Goal: Transaction & Acquisition: Purchase product/service

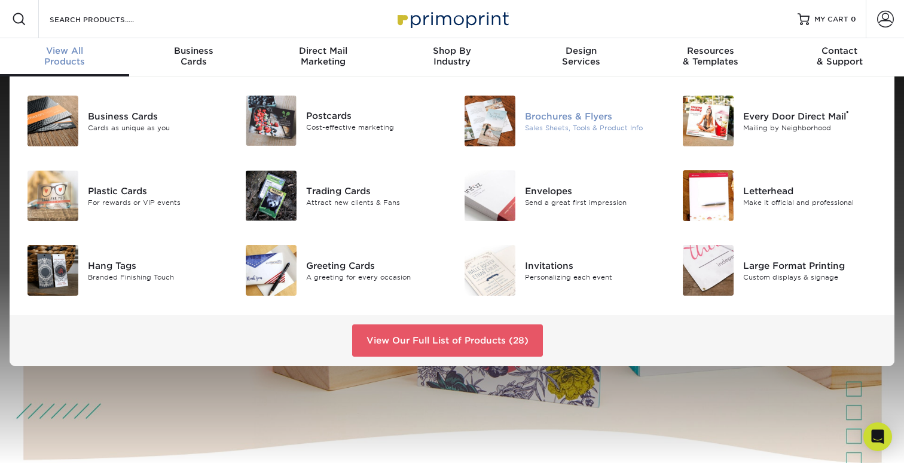
click at [539, 115] on div "Brochures & Flyers" at bounding box center [593, 115] width 137 height 13
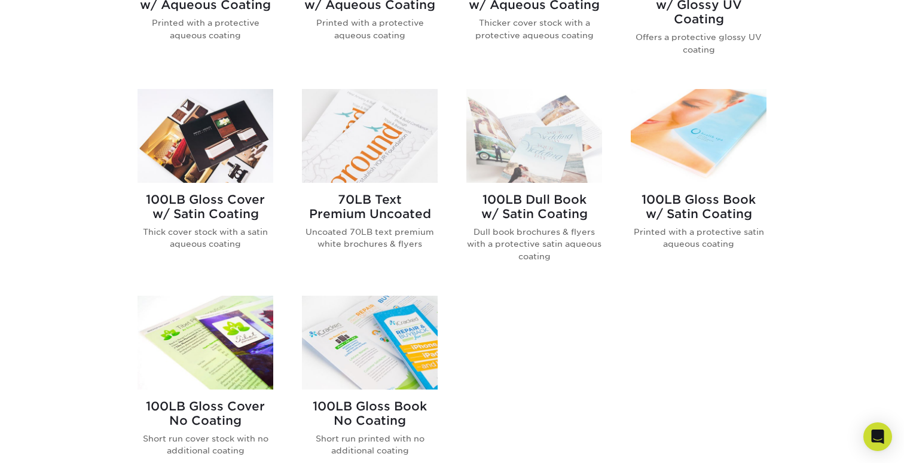
scroll to position [655, 0]
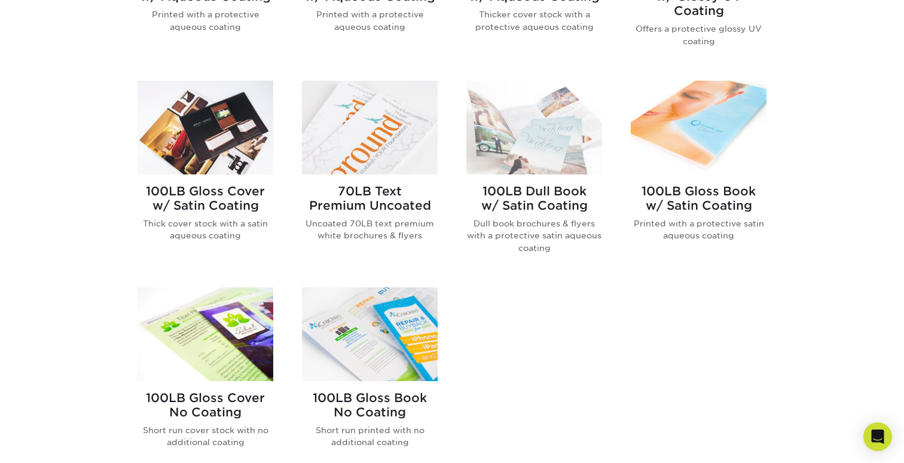
click at [395, 194] on h2 "70LB Text Premium Uncoated" at bounding box center [370, 198] width 136 height 29
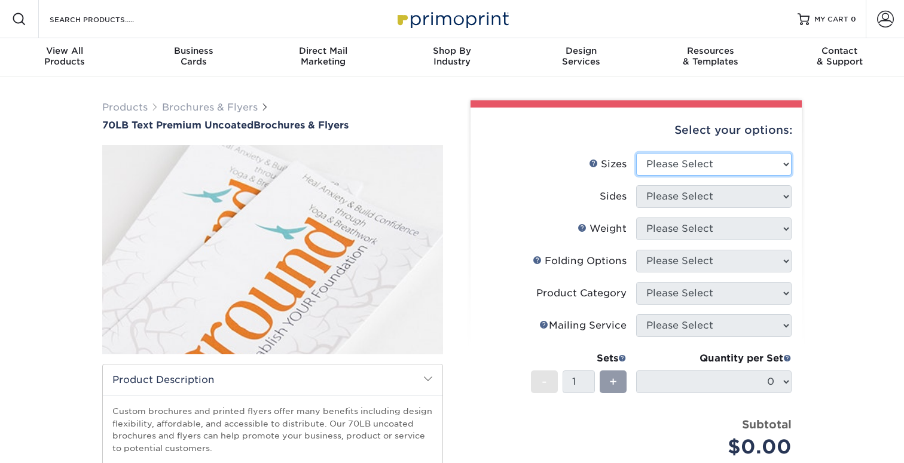
click at [711, 165] on select "Please Select 3.67" x 8.5" 4" x 6" 4" x 8.5" 4" x 9" 4.25" x 5.5" 4.25" x 11" 5…" at bounding box center [713, 164] width 155 height 23
select select "8.50x11.00"
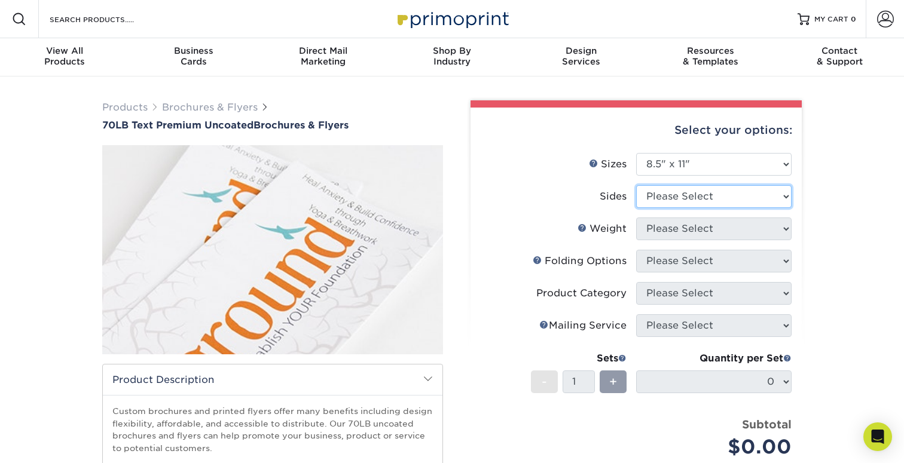
click at [661, 194] on select "Please Select Print Both Sides Print Front Only" at bounding box center [713, 196] width 155 height 23
select select "32d3c223-f82c-492b-b915-ba065a00862f"
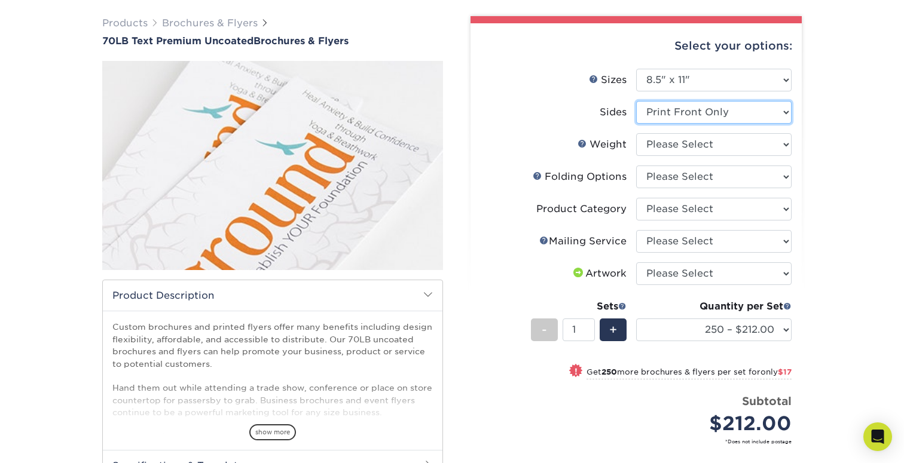
scroll to position [93, 0]
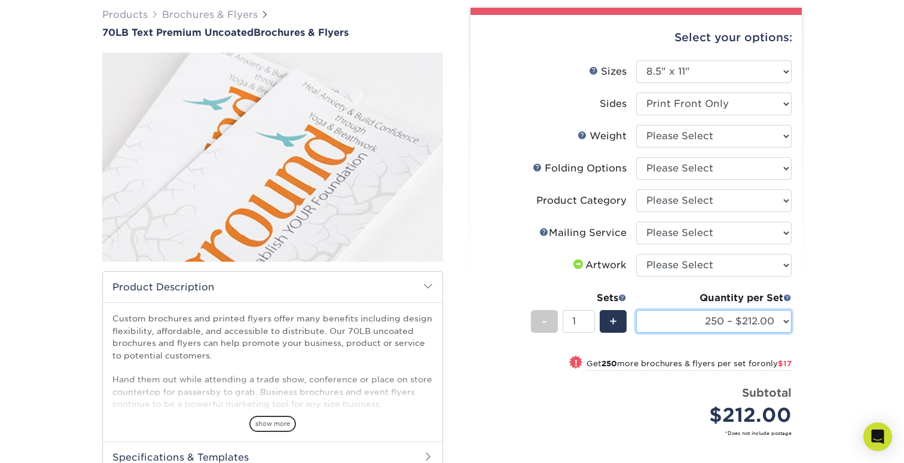
click at [677, 319] on select "250 – $212.00 500 – $229.00 750 – $245.00 1000 – $261.00 1500 – $295.00 2000 – …" at bounding box center [713, 321] width 155 height 23
